Goal: Information Seeking & Learning: Learn about a topic

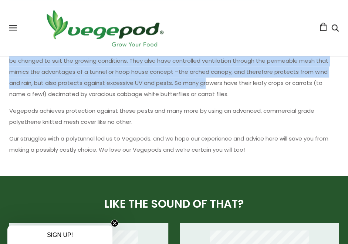
scroll to position [444, 0]
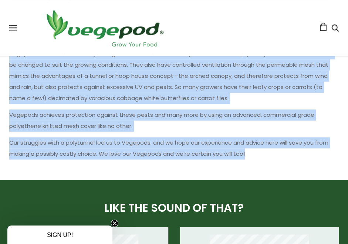
drag, startPoint x: 128, startPoint y: 63, endPoint x: 247, endPoint y: 151, distance: 148.5
click at [144, 90] on p "Vegepods however, have easily changeable covers, that are inexpensive to and si…" at bounding box center [174, 76] width 330 height 56
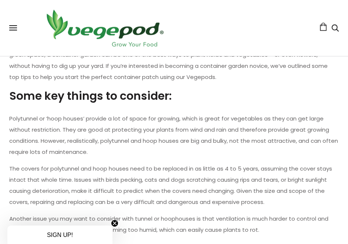
scroll to position [222, 0]
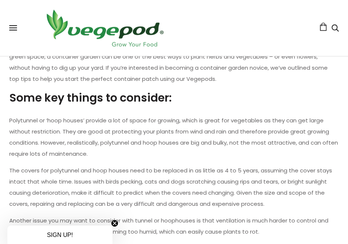
drag, startPoint x: 180, startPoint y: 145, endPoint x: 179, endPoint y: 141, distance: 3.8
click at [180, 145] on p "Polytunnel or ‘hoop houses’ provide a lot of space for growing, which is great …" at bounding box center [174, 137] width 330 height 44
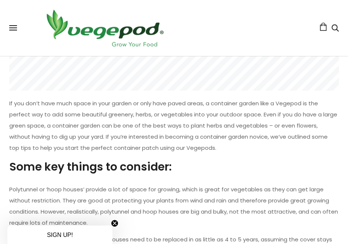
scroll to position [0, 0]
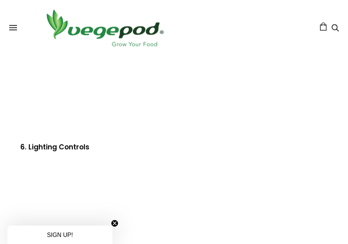
scroll to position [962, 0]
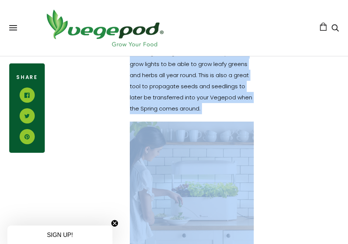
scroll to position [1517, 0]
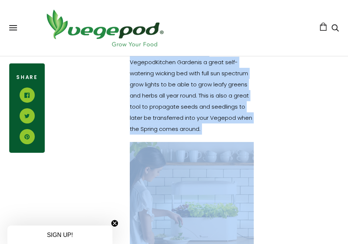
drag, startPoint x: 126, startPoint y: 170, endPoint x: 212, endPoint y: 117, distance: 101.7
copy div "It sure is harder to find a reason to get outdoors at this time of year…but if …"
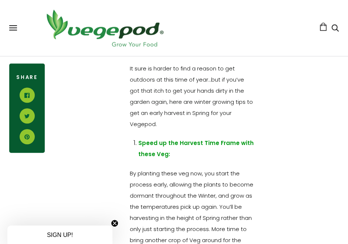
scroll to position [296, 0]
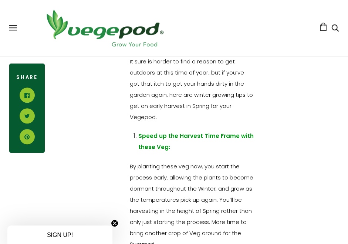
click at [233, 89] on p "It sure is harder to find a reason to get outdoors at this time of year…but if …" at bounding box center [192, 89] width 124 height 67
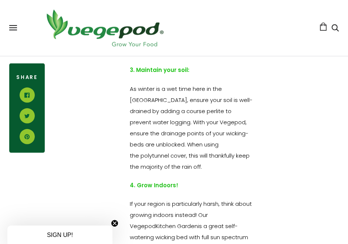
scroll to position [1011, 0]
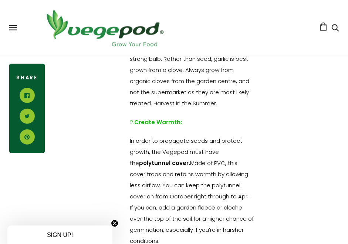
click at [194, 165] on span "In order to propagate seeds and protect growth, the Vegepod must have the polyt…" at bounding box center [192, 191] width 124 height 108
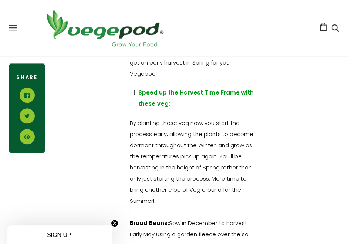
scroll to position [330, 0]
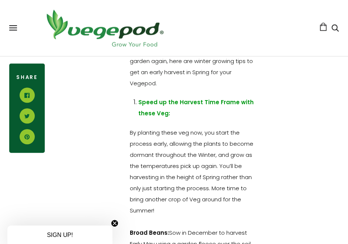
click at [208, 129] on span "By planting these veg now, you start the process early, allowing the plants to …" at bounding box center [192, 170] width 124 height 85
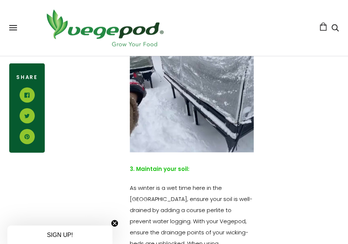
scroll to position [1070, 0]
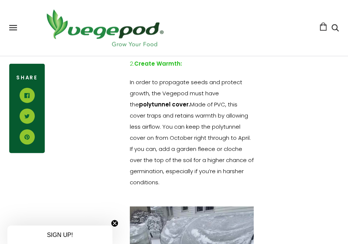
click at [182, 139] on span "In order to propagate seeds and protect growth, the Vegepod must have the polyt…" at bounding box center [192, 132] width 124 height 108
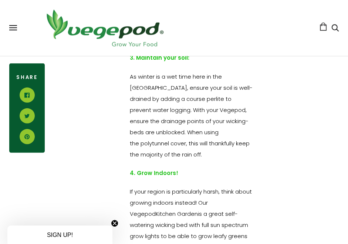
scroll to position [1329, 0]
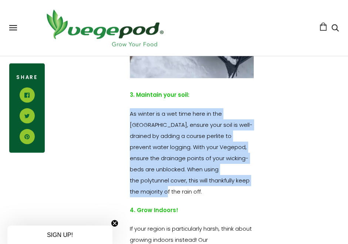
drag, startPoint x: 128, startPoint y: 112, endPoint x: 220, endPoint y: 179, distance: 114.1
copy span "As winter is a wet time here in the UK, ensure your soil is well-drained by add…"
click at [200, 157] on span "As winter is a wet time here in the UK, ensure your soil is well-drained by add…" at bounding box center [191, 152] width 123 height 85
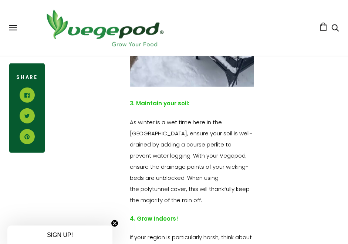
scroll to position [1052, 0]
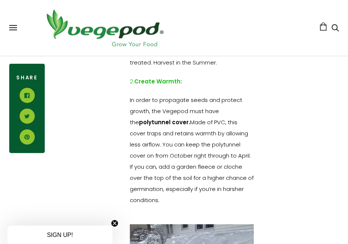
click at [197, 111] on span "In order to propagate seeds and protect growth, the Vegepod must have the polyt…" at bounding box center [192, 150] width 124 height 108
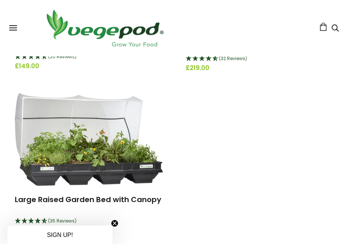
scroll to position [185, 0]
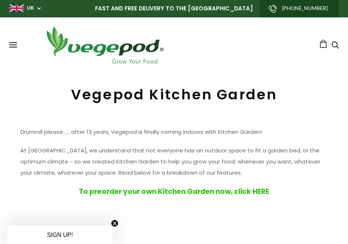
click at [246, 148] on p "At Vegepod, we understand that not everyone has an outdoor space to fit a garde…" at bounding box center [174, 161] width 308 height 33
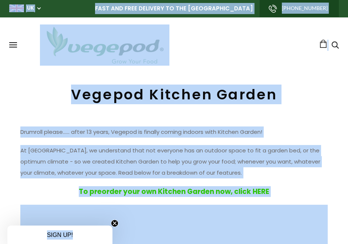
copy body "UK UK AU NZ USA Can FAST AND FREE DELIVERY TO THE UNITED KINGDOM +448083040461 …"
click at [141, 93] on h1 "Vegepod Kitchen Garden" at bounding box center [174, 94] width 330 height 17
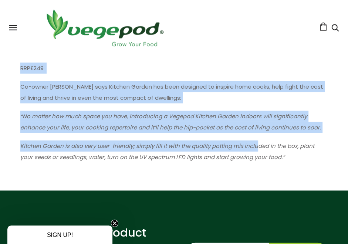
scroll to position [1036, 0]
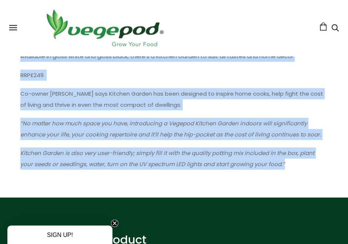
drag, startPoint x: 73, startPoint y: 94, endPoint x: 272, endPoint y: 165, distance: 210.4
copy div "Vegepod Kitchen Garden Drumroll please…… after 13 years, Vegepod is finally com…"
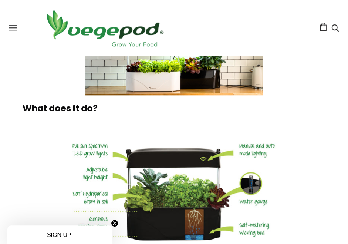
scroll to position [444, 0]
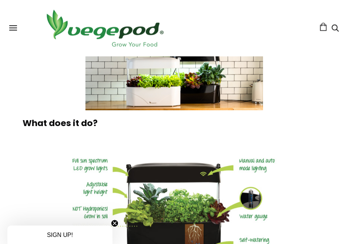
click at [117, 224] on circle "Close teaser" at bounding box center [114, 222] width 7 height 7
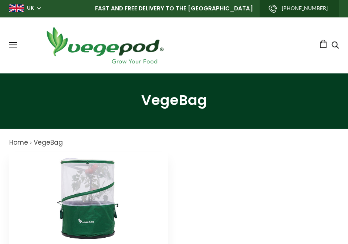
scroll to position [111, 0]
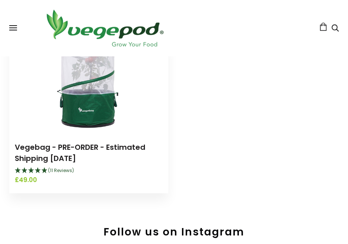
click at [93, 106] on img at bounding box center [89, 87] width 93 height 93
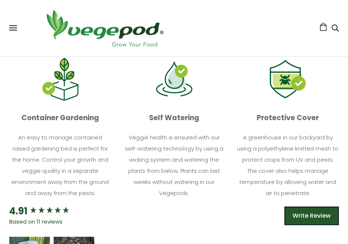
scroll to position [333, 0]
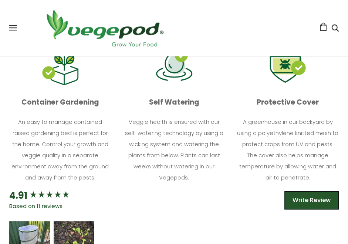
click at [215, 177] on p "Veggie health is ensured with our self-watering technology by using a wicking s…" at bounding box center [174, 149] width 102 height 67
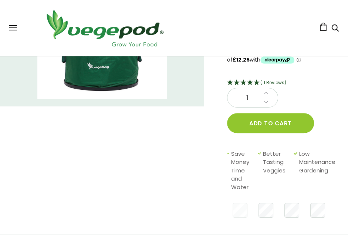
scroll to position [148, 0]
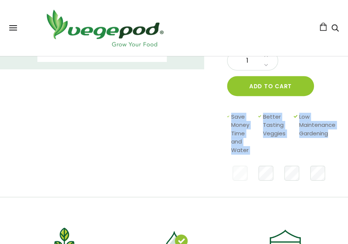
drag, startPoint x: 232, startPoint y: 131, endPoint x: 331, endPoint y: 144, distance: 100.0
click at [330, 144] on div "Save Money Time and Water Better Tasting Veggies Low Maintenance Gardening" at bounding box center [278, 134] width 103 height 42
copy div "Save Money Time and Water Better Tasting Veggies Low Maintenance Gardening"
click at [179, 171] on div "Vegebag - PRE-ORDER - Estimated Shipping September 15th £49.00 (11 Reviews) 1" at bounding box center [168, 61] width 360 height 272
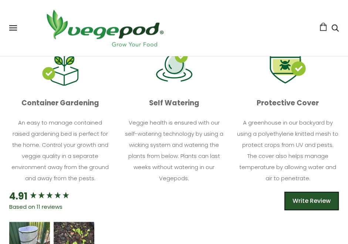
scroll to position [333, 0]
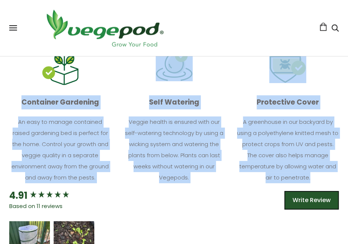
drag, startPoint x: 333, startPoint y: 191, endPoint x: 7, endPoint y: 111, distance: 336.0
click at [7, 111] on div "Container Gardening An easy to manage contained raised gardening bed is perfect…" at bounding box center [168, 111] width 342 height 154
copy div "Container Gardening An easy to manage contained raised gardening bed is perfect…"
click at [182, 133] on p "Veggie health is ensured with our self-watering technology by using a wicking s…" at bounding box center [174, 149] width 102 height 67
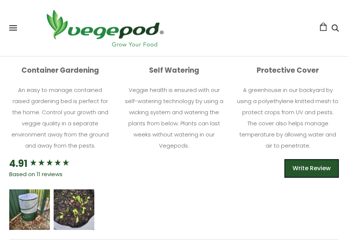
scroll to position [328, 0]
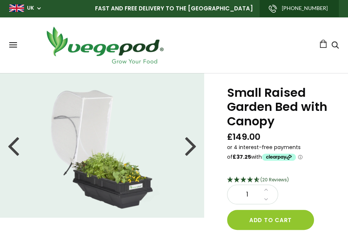
click at [312, 103] on h1 "Small Raised Garden Bed with Canopy" at bounding box center [278, 106] width 103 height 43
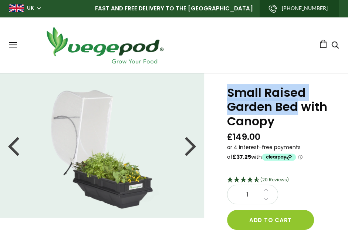
drag, startPoint x: 297, startPoint y: 110, endPoint x: 218, endPoint y: 95, distance: 80.9
copy h1 "Small Raised Garden Bed"
click at [193, 152] on div at bounding box center [191, 144] width 12 height 33
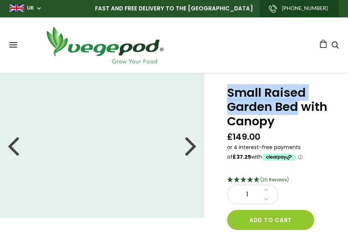
click at [193, 152] on div at bounding box center [191, 144] width 12 height 33
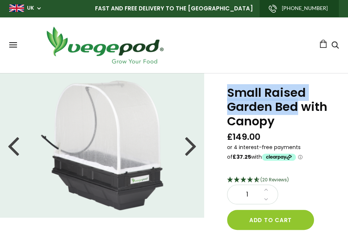
click at [193, 152] on div at bounding box center [191, 144] width 12 height 33
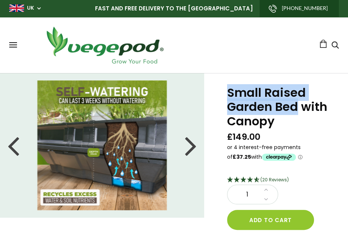
click at [193, 152] on div at bounding box center [191, 144] width 12 height 33
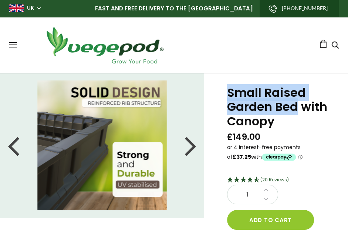
click at [193, 152] on div at bounding box center [191, 144] width 12 height 33
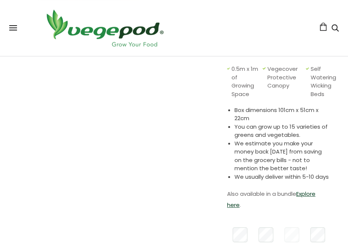
scroll to position [181, 0]
click at [262, 124] on li "You can grow up to 15 varieties of greens and vegetables." at bounding box center [282, 130] width 95 height 17
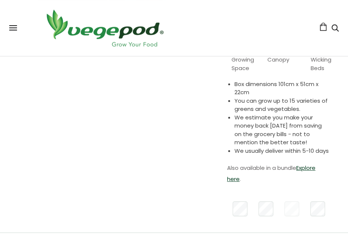
scroll to position [205, 0]
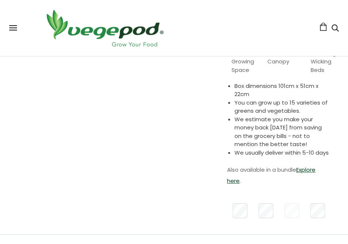
drag, startPoint x: 234, startPoint y: 85, endPoint x: 310, endPoint y: 142, distance: 94.9
click at [310, 142] on ul "Box dimensions 101cm x 51cm x 22cm You can grow up to 15 varieties of greens an…" at bounding box center [282, 119] width 95 height 75
copy ul "Box dimensions 101cm x 51cm x 22cm You can grow up to 15 varieties of greens an…"
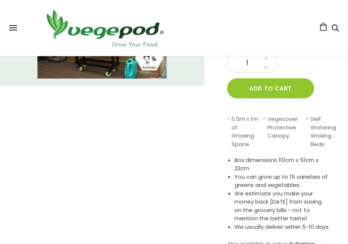
drag, startPoint x: 232, startPoint y: 117, endPoint x: 326, endPoint y: 216, distance: 136.6
click at [326, 216] on div "Small Raised Garden Bed with Canopy £149.00 (20 Reviews) 1 Add to cart 0.5m x 1…" at bounding box center [278, 124] width 103 height 341
copy div "0.5m x 1m of Growing Space Vegecover Protective Canopy Self Watering Wicking Be…"
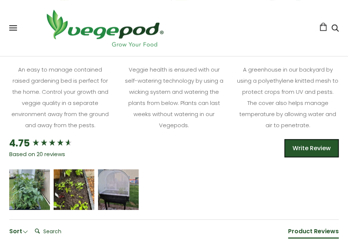
scroll to position [464, 0]
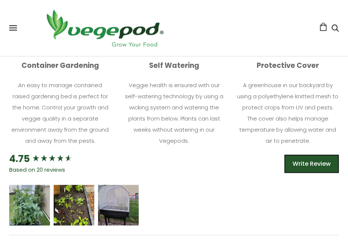
click at [267, 101] on p "A greenhouse in our backyard by using a polyethylene knitted mesh to protect cr…" at bounding box center [288, 113] width 102 height 67
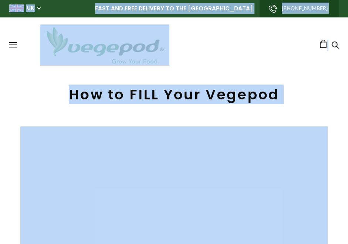
click at [206, 71] on header "Shop Vegepod Bundles Vegepods Stands & Trolleys Kitchen Garden Accessories & Ot…" at bounding box center [174, 45] width 348 height 56
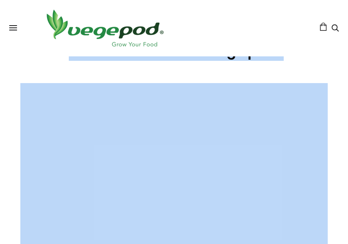
scroll to position [37, 0]
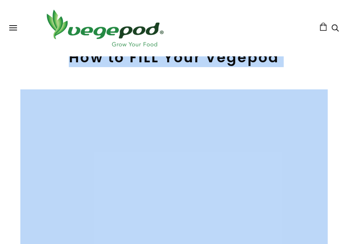
drag, startPoint x: 67, startPoint y: 92, endPoint x: 248, endPoint y: 111, distance: 181.2
click at [202, 78] on div at bounding box center [174, 176] width 330 height 201
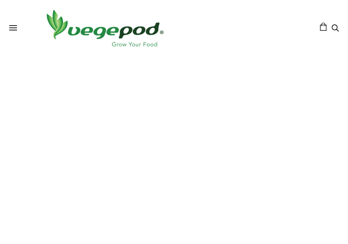
scroll to position [59, 0]
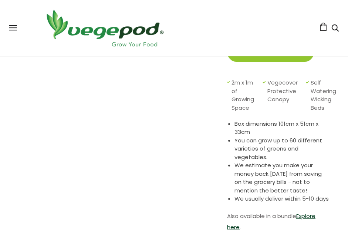
scroll to position [185, 0]
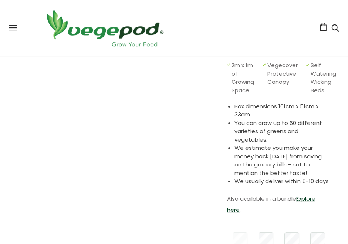
click at [280, 130] on li "You can grow up to 60 different varieties of greens and vegetables." at bounding box center [282, 131] width 95 height 25
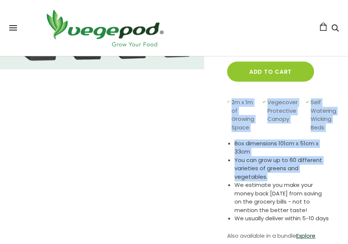
drag, startPoint x: 233, startPoint y: 104, endPoint x: 304, endPoint y: 180, distance: 104.5
click at [304, 180] on div "Large Raised Garden Bed with Canopy £329.00 (35 Reviews) 1 Add to cart 2m x 1m …" at bounding box center [278, 112] width 103 height 350
click at [252, 137] on div "Large Raised Garden Bed with Canopy £329.00 (35 Reviews) 1 Add to cart 2m x 1m …" at bounding box center [278, 112] width 103 height 350
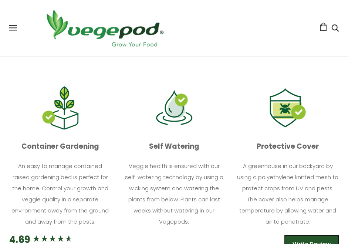
scroll to position [481, 0]
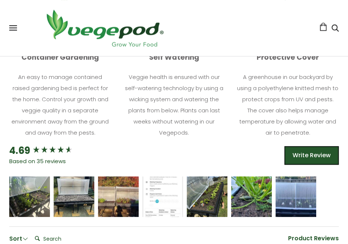
click at [189, 118] on p "Veggie health is ensured with our self-watering technology by using a wicking s…" at bounding box center [174, 104] width 102 height 67
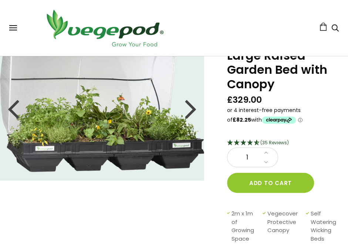
scroll to position [148, 0]
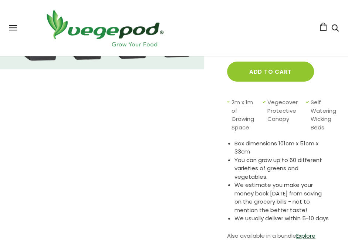
click at [291, 185] on li "We estimate you make your money back in 1 year from saving on the grocery bills…" at bounding box center [282, 197] width 95 height 33
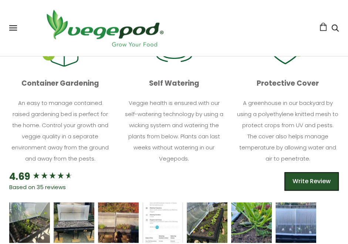
click at [286, 108] on p "A greenhouse in our backyard by using a polyethylene knitted mesh to protect cr…" at bounding box center [288, 130] width 102 height 67
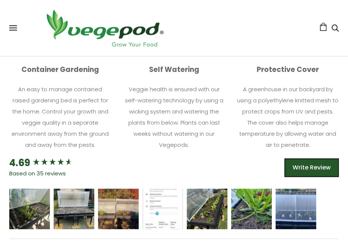
scroll to position [437, 0]
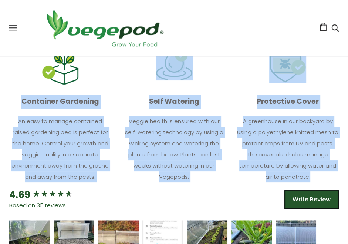
drag, startPoint x: 322, startPoint y: 185, endPoint x: 10, endPoint y: 110, distance: 321.1
click at [10, 110] on div "Container Gardening An easy to manage contained raised gardening bed is perfect…" at bounding box center [168, 110] width 342 height 154
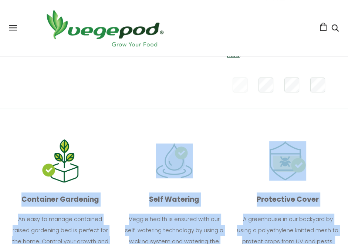
scroll to position [400, 0]
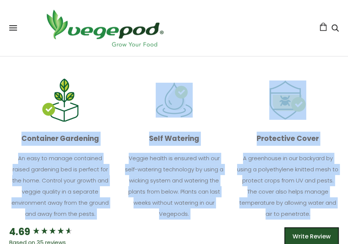
click at [229, 183] on div "Protective Cover A greenhouse in our backyard by using a polyethylene knitted m…" at bounding box center [282, 147] width 114 height 154
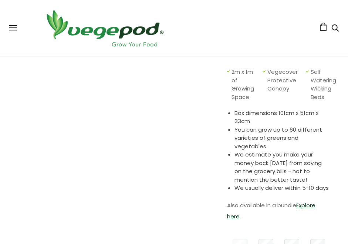
scroll to position [178, 0]
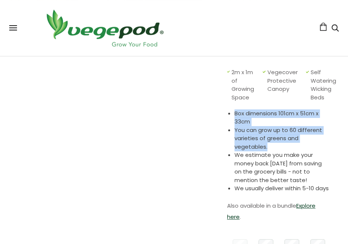
drag, startPoint x: 268, startPoint y: 146, endPoint x: 235, endPoint y: 115, distance: 45.0
click at [235, 115] on ul "Box dimensions 101cm x 51cm x 33cm You can grow up to 60 different varieties of…" at bounding box center [282, 150] width 95 height 83
drag, startPoint x: 306, startPoint y: 179, endPoint x: 229, endPoint y: 73, distance: 131.7
click at [229, 73] on div "Large Raised Garden Bed with Canopy £329.00 (35 Reviews) 1 Add to cart 2m x 1m …" at bounding box center [278, 82] width 103 height 350
copy div "2m x 1m of Growing Space Vegecover Protective Canopy Self Watering Wicking Beds…"
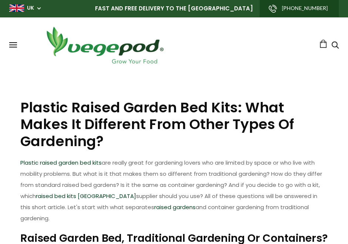
click at [198, 162] on p "Plastic raised garden bed kits are really great for gardening lovers who are li…" at bounding box center [174, 190] width 308 height 67
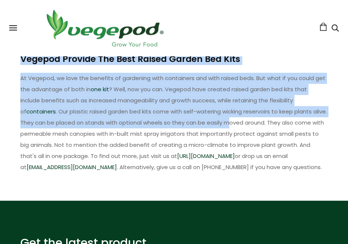
scroll to position [222, 0]
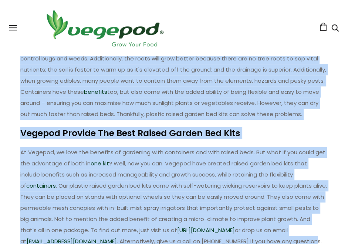
drag, startPoint x: 13, startPoint y: 105, endPoint x: 309, endPoint y: 239, distance: 325.3
click at [309, 239] on div "Plastic Raised Garden Bed Kits: What Makes It Different From Other Types Of Gar…" at bounding box center [174, 62] width 330 height 397
copy div "Plastic Raised Garden Bed Kits: What Makes It Different From Other Types Of Gar…"
drag, startPoint x: 248, startPoint y: 184, endPoint x: 187, endPoint y: 67, distance: 132.3
click at [248, 184] on p "At Vegepod, we love the benefits of gardening with containers and with raised b…" at bounding box center [174, 197] width 308 height 100
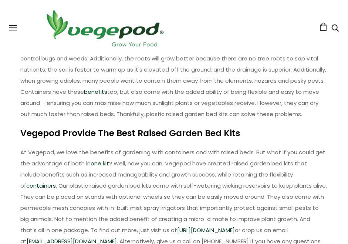
click at [221, 128] on div "Plastic Raised Garden Bed Kits: What Makes It Different From Other Types Of Gar…" at bounding box center [174, 62] width 330 height 397
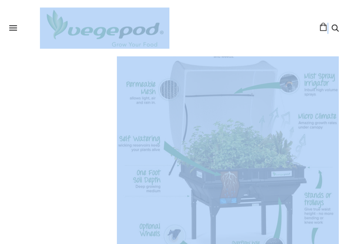
scroll to position [592, 0]
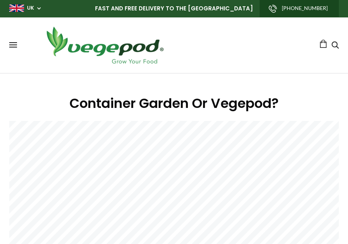
click at [131, 100] on h1 "Container Garden Or Vegepod?" at bounding box center [174, 103] width 330 height 20
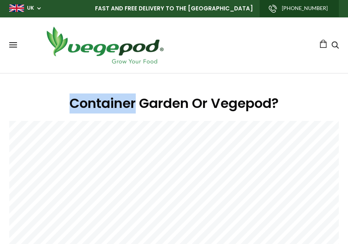
click at [131, 100] on h1 "Container Garden Or Vegepod?" at bounding box center [174, 103] width 330 height 20
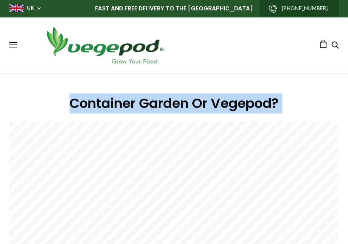
click at [131, 100] on h1 "Container Garden Or Vegepod?" at bounding box center [174, 103] width 330 height 20
copy div "Container Garden Or Vegepod?"
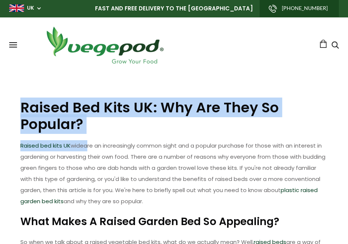
drag, startPoint x: 87, startPoint y: 136, endPoint x: 23, endPoint y: 111, distance: 68.9
click at [66, 127] on h1 "Raised Bed Kits UK: Why Are They So Popular?" at bounding box center [174, 116] width 308 height 34
drag, startPoint x: 86, startPoint y: 124, endPoint x: 16, endPoint y: 108, distance: 71.7
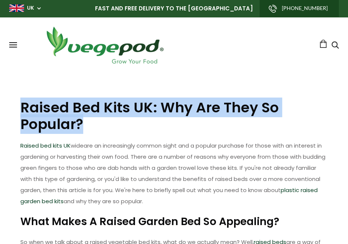
copy h1 "Raised Bed Kits UK: Why Are They So Popular?"
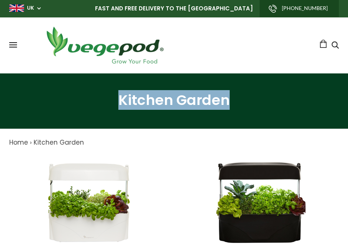
drag, startPoint x: 222, startPoint y: 94, endPoint x: 119, endPoint y: 101, distance: 103.5
click at [119, 101] on h1 "Kitchen Garden" at bounding box center [174, 99] width 330 height 17
copy h1 "Kitchen Garden"
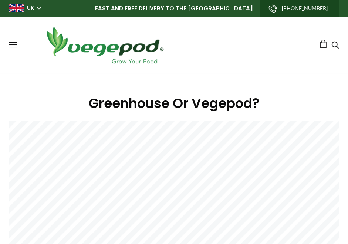
click at [133, 105] on h1 "Greenhouse Or Vegepod?" at bounding box center [174, 103] width 330 height 20
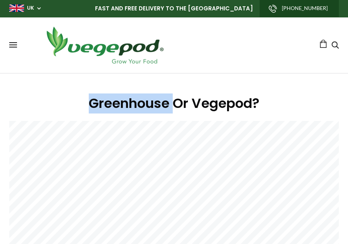
click at [133, 105] on h1 "Greenhouse Or Vegepod?" at bounding box center [174, 103] width 330 height 20
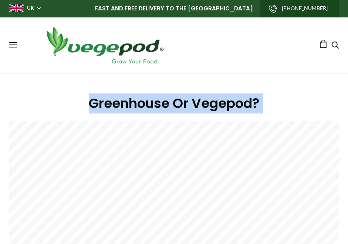
click at [133, 105] on h1 "Greenhouse Or Vegepod?" at bounding box center [174, 103] width 330 height 20
copy div "Greenhouse Or Vegepod?"
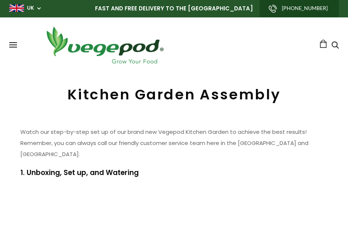
click at [157, 100] on h1 "Kitchen Garden Assembly" at bounding box center [174, 94] width 330 height 17
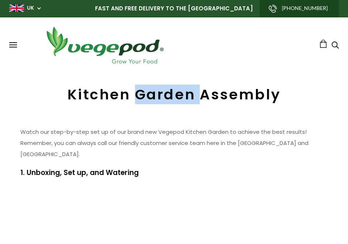
click at [157, 100] on h1 "Kitchen Garden Assembly" at bounding box center [174, 94] width 330 height 17
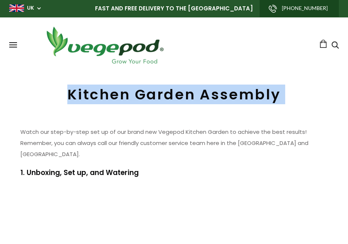
click at [157, 100] on h1 "Kitchen Garden Assembly" at bounding box center [174, 94] width 330 height 17
copy div "Kitchen Garden Assembly"
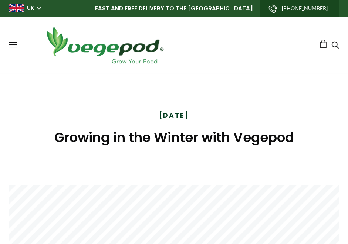
click at [156, 140] on h1 "Growing in the Winter with Vegepod" at bounding box center [174, 137] width 330 height 20
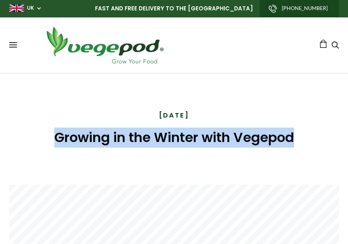
click at [156, 140] on h1 "Growing in the Winter with Vegepod" at bounding box center [174, 137] width 330 height 20
copy article "Growing in the Winter with Vegepod"
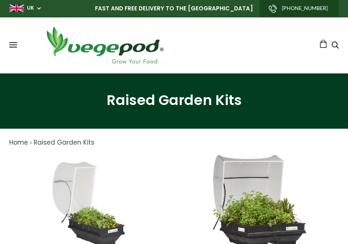
click at [190, 102] on h1 "Raised Garden Kits" at bounding box center [174, 99] width 330 height 17
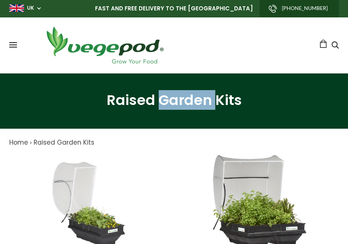
click at [190, 102] on h1 "Raised Garden Kits" at bounding box center [174, 99] width 330 height 17
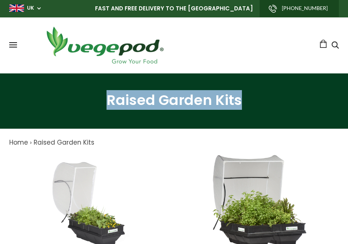
click at [190, 102] on h1 "Raised Garden Kits" at bounding box center [174, 99] width 330 height 17
copy div "Raised Garden Kits"
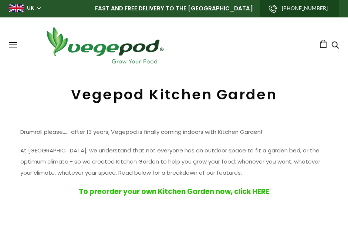
click at [123, 100] on h1 "Vegepod Kitchen Garden" at bounding box center [174, 94] width 330 height 17
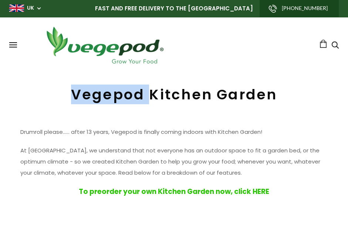
click at [123, 100] on h1 "Vegepod Kitchen Garden" at bounding box center [174, 94] width 330 height 17
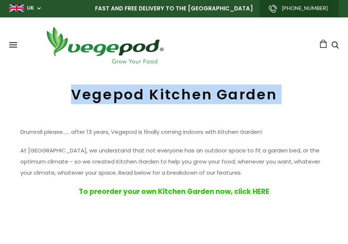
click at [123, 100] on h1 "Vegepod Kitchen Garden" at bounding box center [174, 94] width 330 height 17
copy div "Vegepod Kitchen Garden"
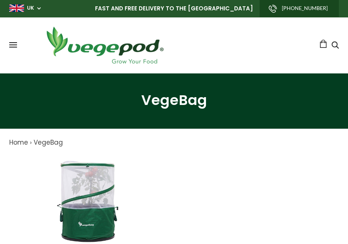
click at [169, 98] on h1 "VegeBag" at bounding box center [174, 99] width 330 height 17
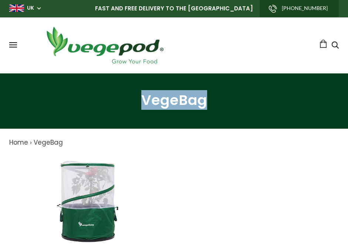
click at [169, 98] on h1 "VegeBag" at bounding box center [174, 99] width 330 height 17
copy div "VegeBag"
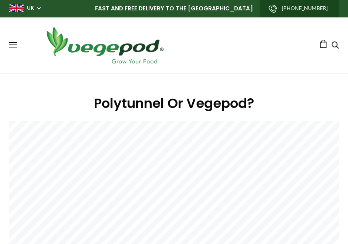
click at [162, 101] on h1 "Polytunnel Or Vegepod?" at bounding box center [174, 103] width 330 height 20
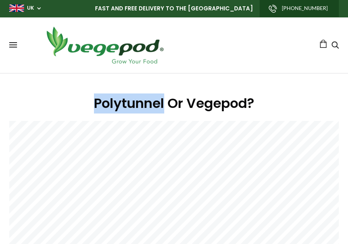
click at [162, 101] on h1 "Polytunnel Or Vegepod?" at bounding box center [174, 103] width 330 height 20
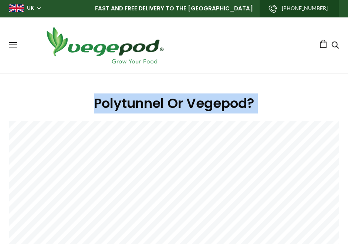
click at [162, 101] on h1 "Polytunnel Or Vegepod?" at bounding box center [174, 103] width 330 height 20
copy div "Polytunnel Or Vegepod?"
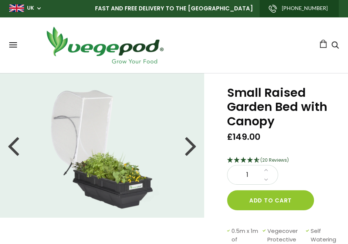
click at [254, 114] on h1 "Small Raised Garden Bed with Canopy" at bounding box center [278, 106] width 103 height 43
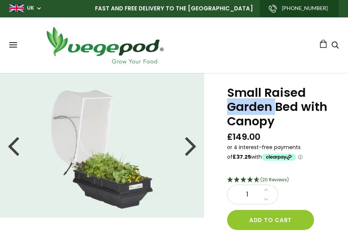
click at [254, 114] on h1 "Small Raised Garden Bed with Canopy" at bounding box center [278, 106] width 103 height 43
click at [274, 98] on h1 "Small Raised Garden Bed with Canopy" at bounding box center [278, 106] width 103 height 43
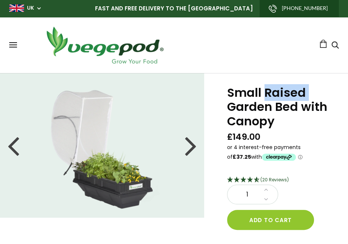
click at [274, 98] on h1 "Small Raised Garden Bed with Canopy" at bounding box center [278, 106] width 103 height 43
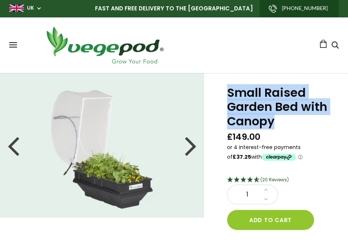
click at [274, 98] on h1 "Small Raised Garden Bed with Canopy" at bounding box center [278, 106] width 103 height 43
copy div "Small Raised Garden Bed with Canopy"
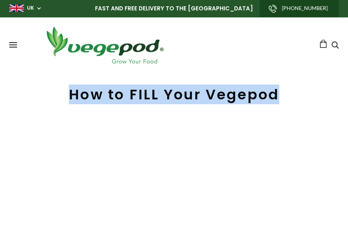
drag, startPoint x: 276, startPoint y: 91, endPoint x: 69, endPoint y: 95, distance: 207.3
click at [69, 95] on h1 "How to FILL Your Vegepod" at bounding box center [174, 94] width 330 height 17
copy h1 "How to FILL Your Vegepod"
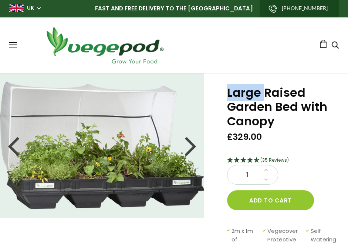
click at [257, 100] on h1 "Large Raised Garden Bed with Canopy" at bounding box center [278, 106] width 103 height 43
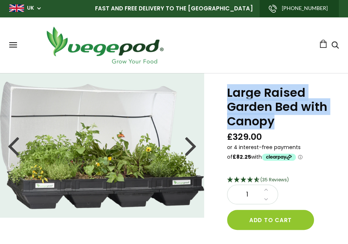
drag, startPoint x: 0, startPoint y: 0, endPoint x: 257, endPoint y: 99, distance: 275.3
click at [257, 99] on h1 "Large Raised Garden Bed with Canopy" at bounding box center [278, 106] width 103 height 43
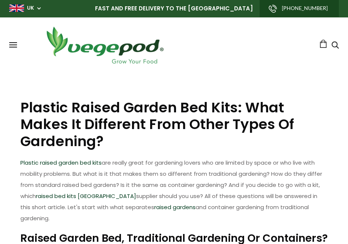
click at [125, 141] on h1 "Plastic Raised Garden Bed Kits: What Makes It Different From Other Types Of Gar…" at bounding box center [174, 124] width 308 height 50
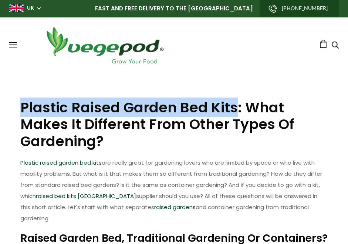
drag, startPoint x: 234, startPoint y: 105, endPoint x: 24, endPoint y: 105, distance: 210.2
click at [24, 105] on h1 "Plastic Raised Garden Bed Kits: What Makes It Different From Other Types Of Gar…" at bounding box center [174, 124] width 308 height 50
copy h1 "Plastic Raised Garden Bed Kits"
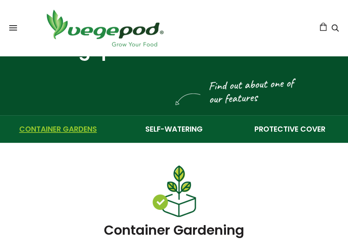
scroll to position [222, 0]
